Goal: Information Seeking & Learning: Learn about a topic

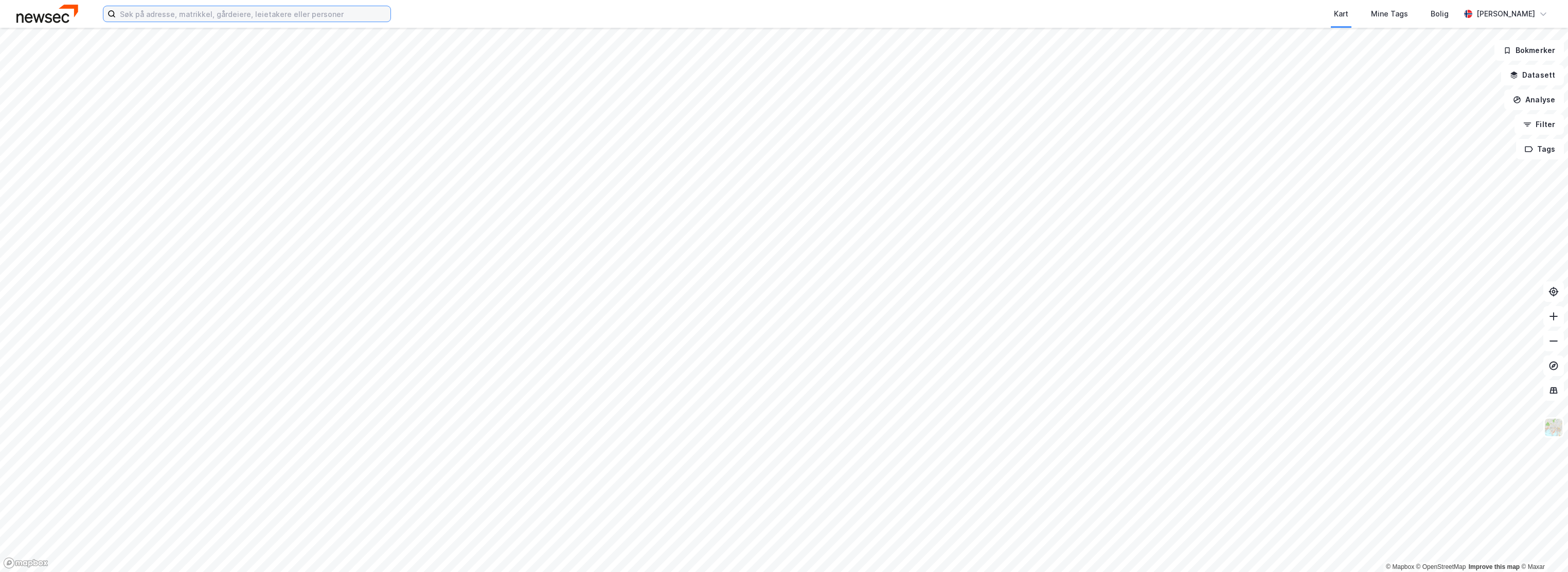
click at [259, 19] on input at bounding box center [253, 13] width 275 height 15
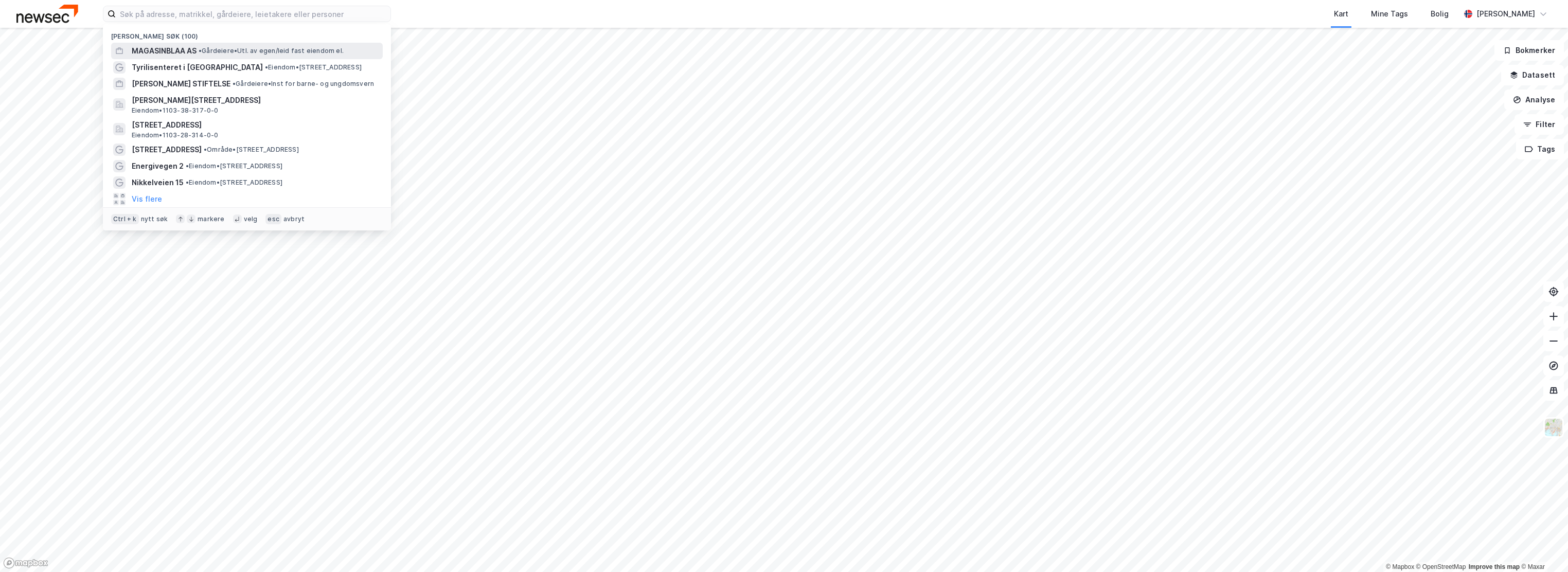
click at [237, 45] on div "MAGASINBLAA AS • Gårdeiere • Utl. av egen/leid fast eiendom el." at bounding box center [256, 51] width 249 height 12
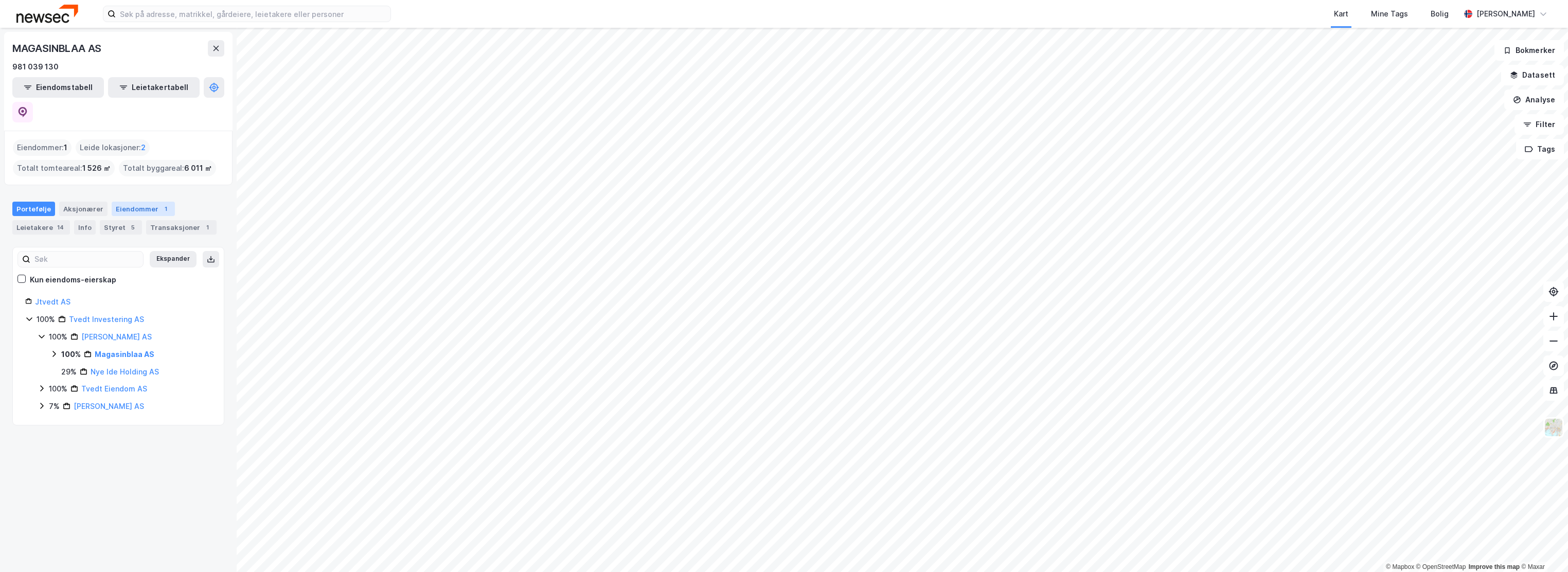
click at [133, 201] on div "Eiendommer 1" at bounding box center [143, 209] width 63 height 15
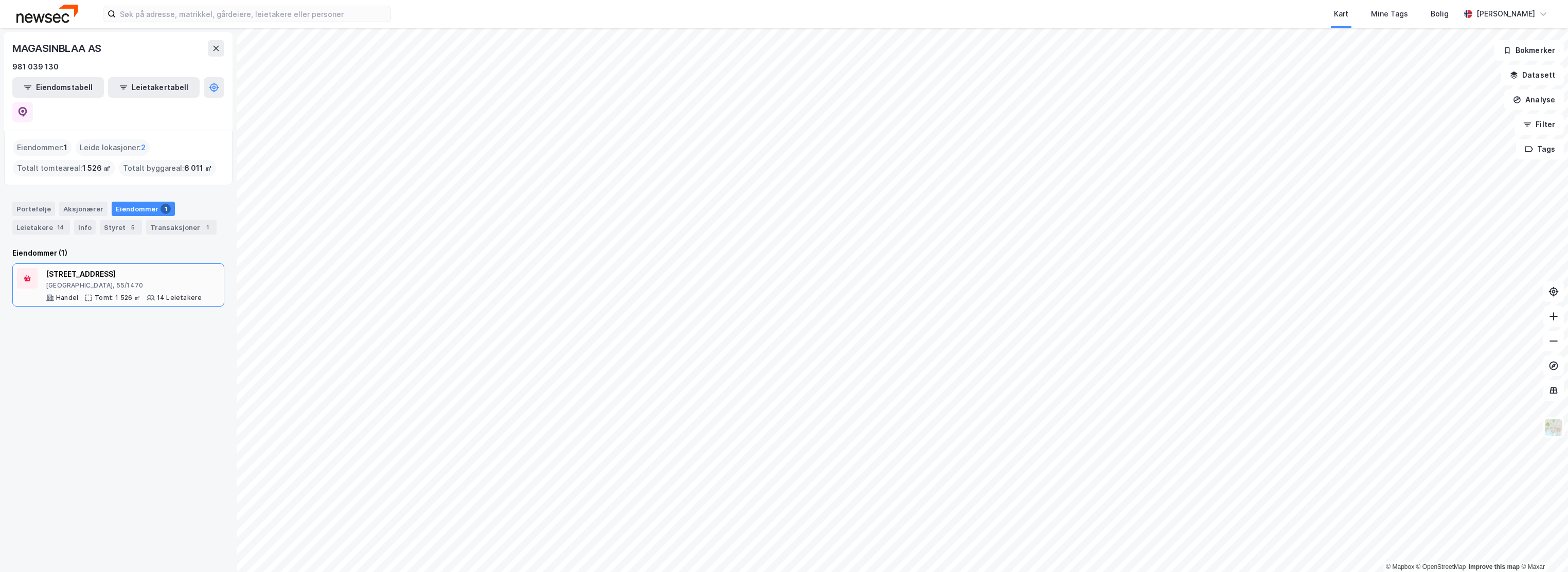
click at [60, 268] on div "[STREET_ADDRESS]" at bounding box center [124, 274] width 156 height 12
